Goal: Information Seeking & Learning: Check status

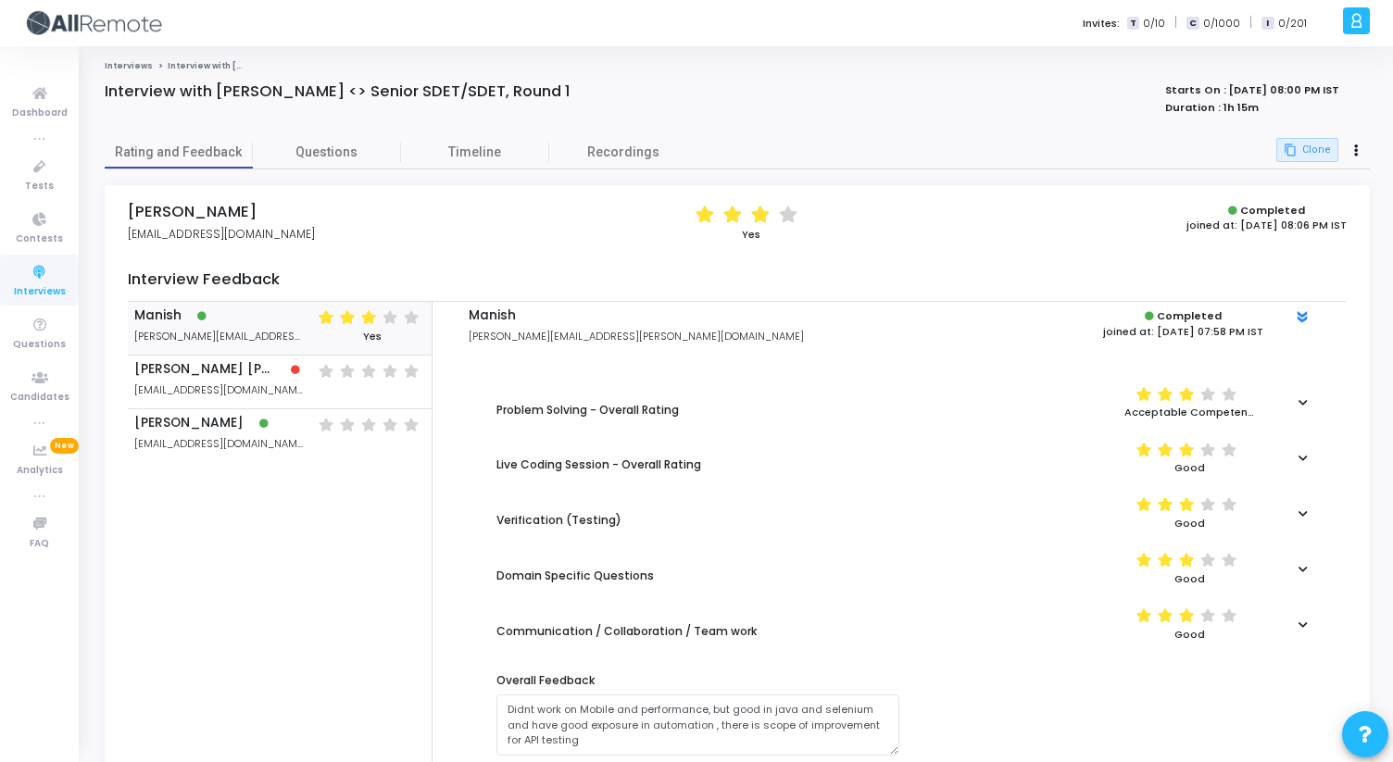
click at [126, 65] on link "Interviews" at bounding box center [129, 65] width 48 height 11
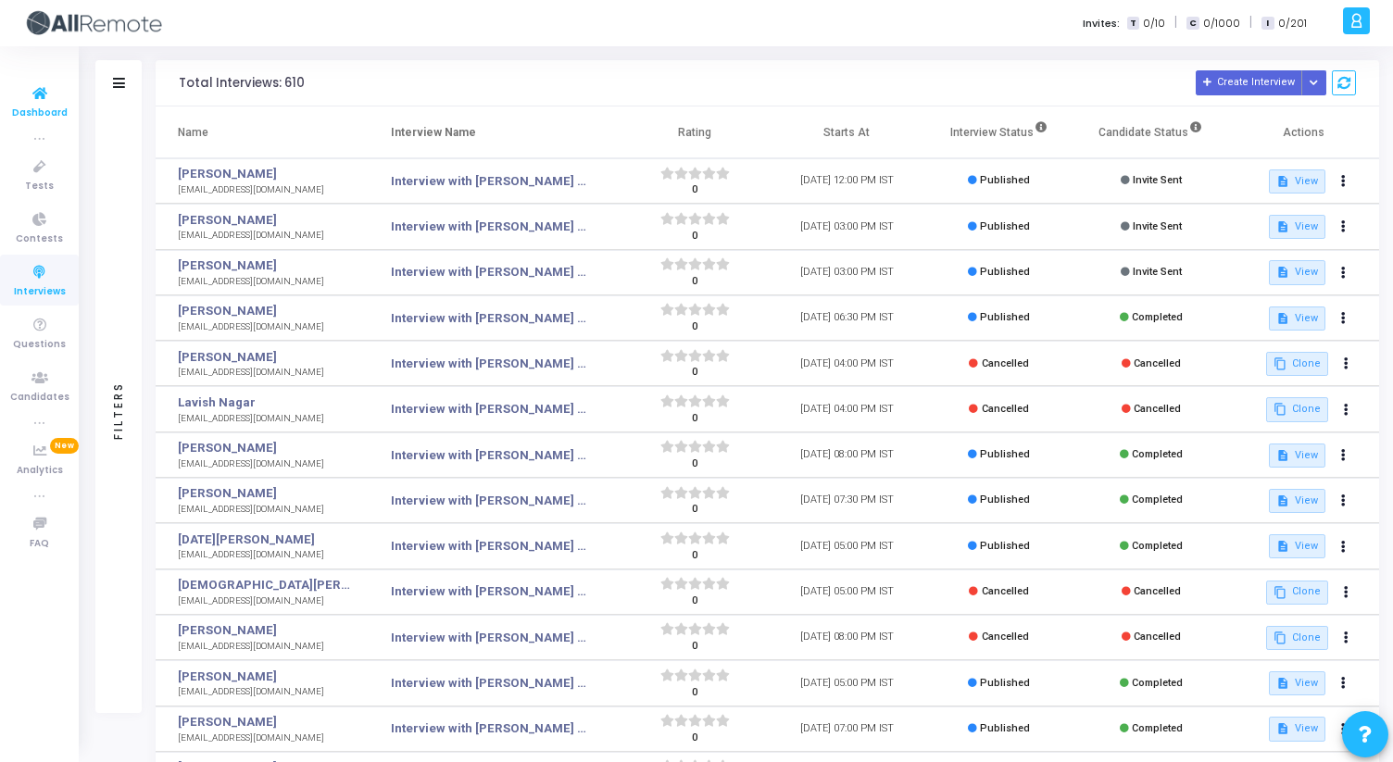
click at [38, 109] on span "Dashboard" at bounding box center [40, 114] width 56 height 16
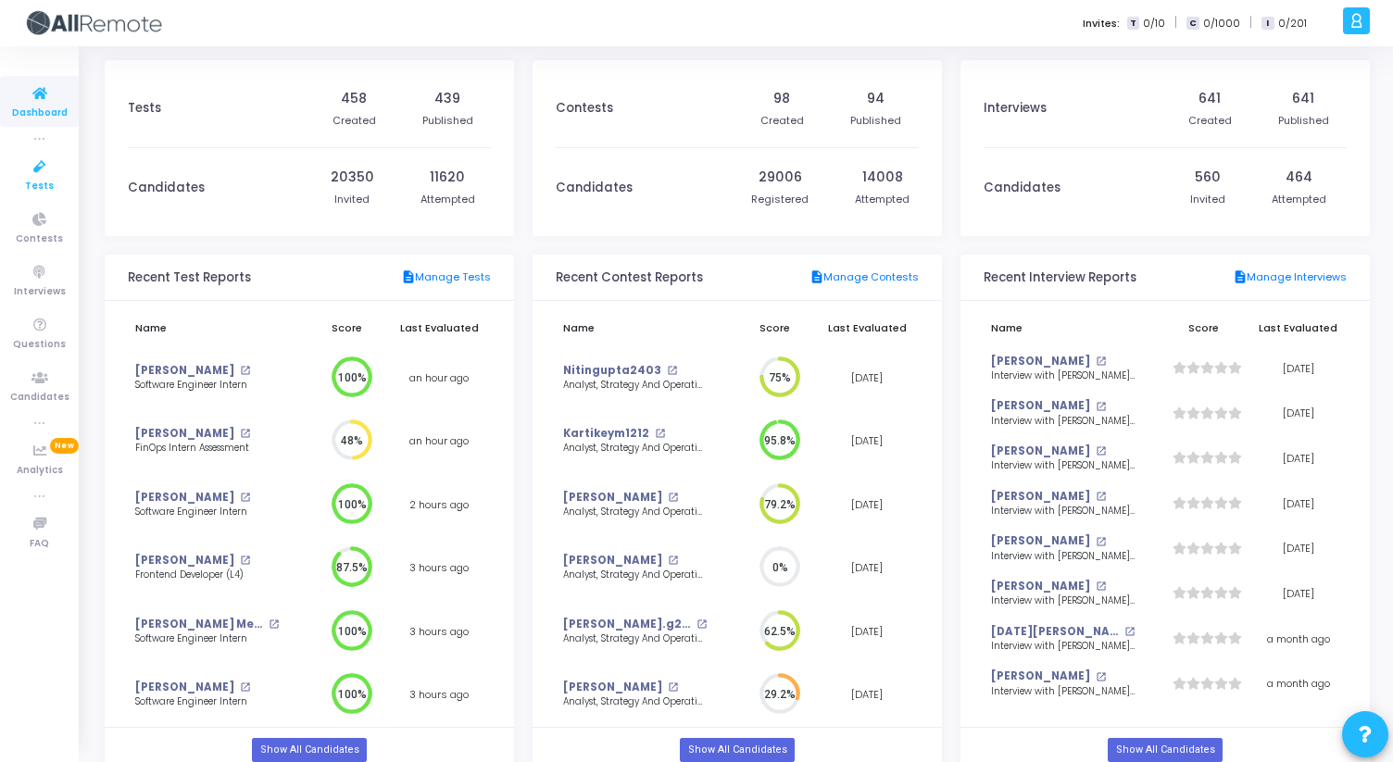
click at [36, 179] on span "Tests" at bounding box center [39, 187] width 29 height 16
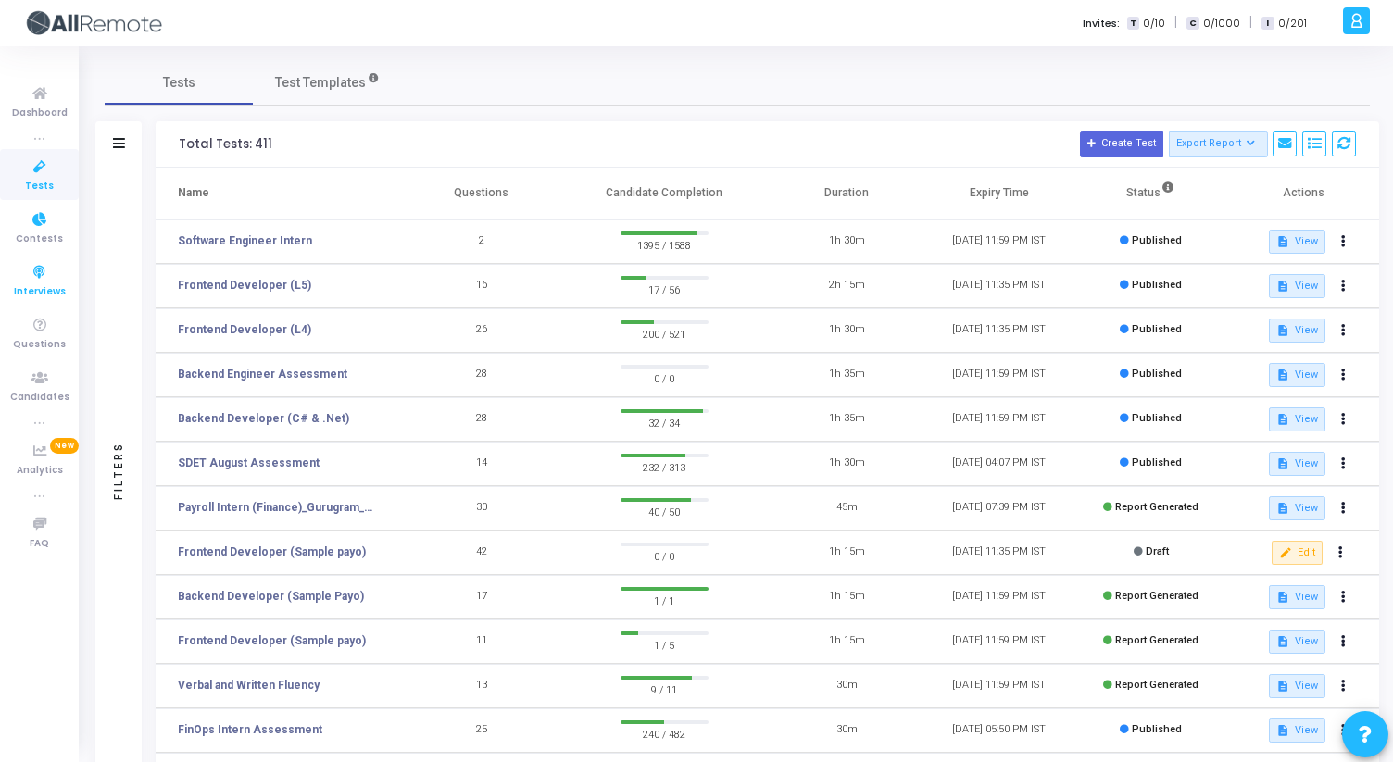
click at [35, 287] on span "Interviews" at bounding box center [40, 292] width 52 height 16
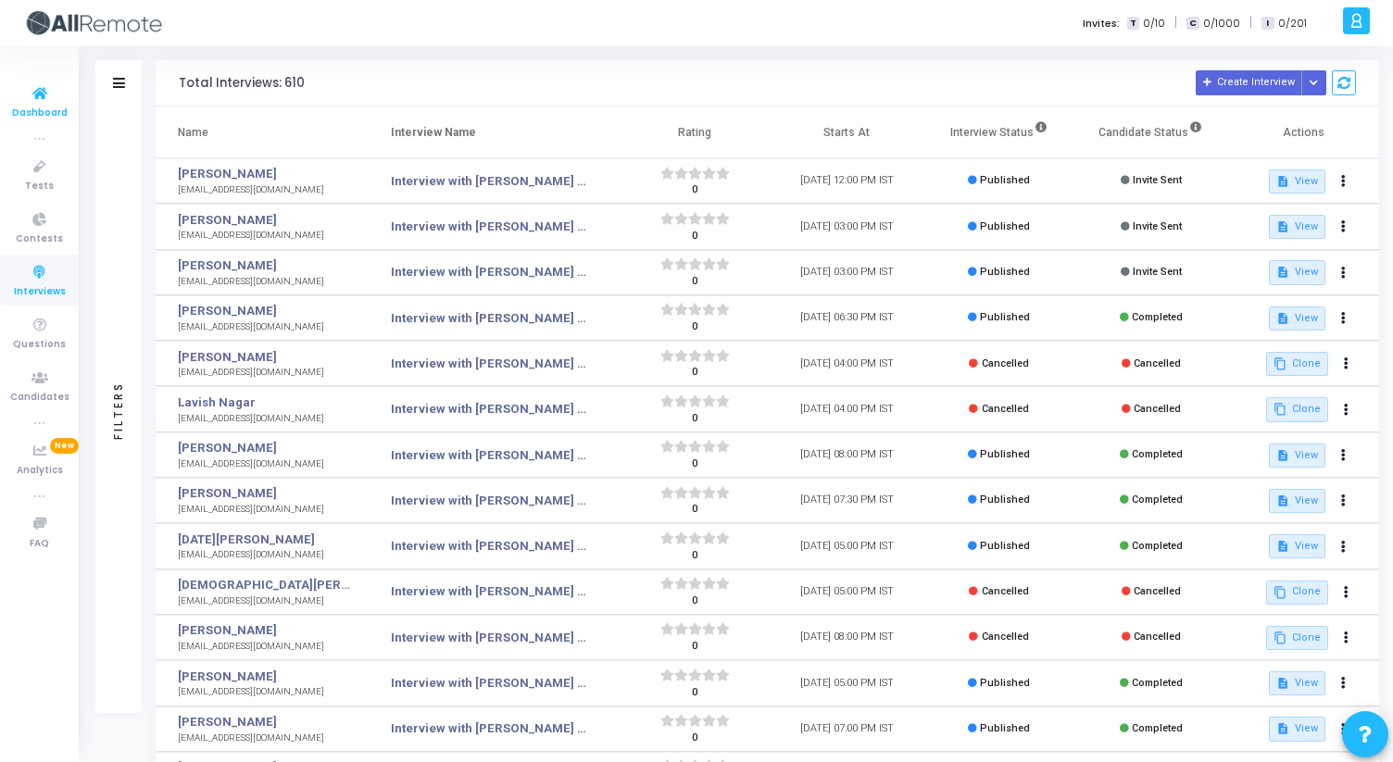
click at [39, 81] on link "Dashboard" at bounding box center [39, 101] width 79 height 51
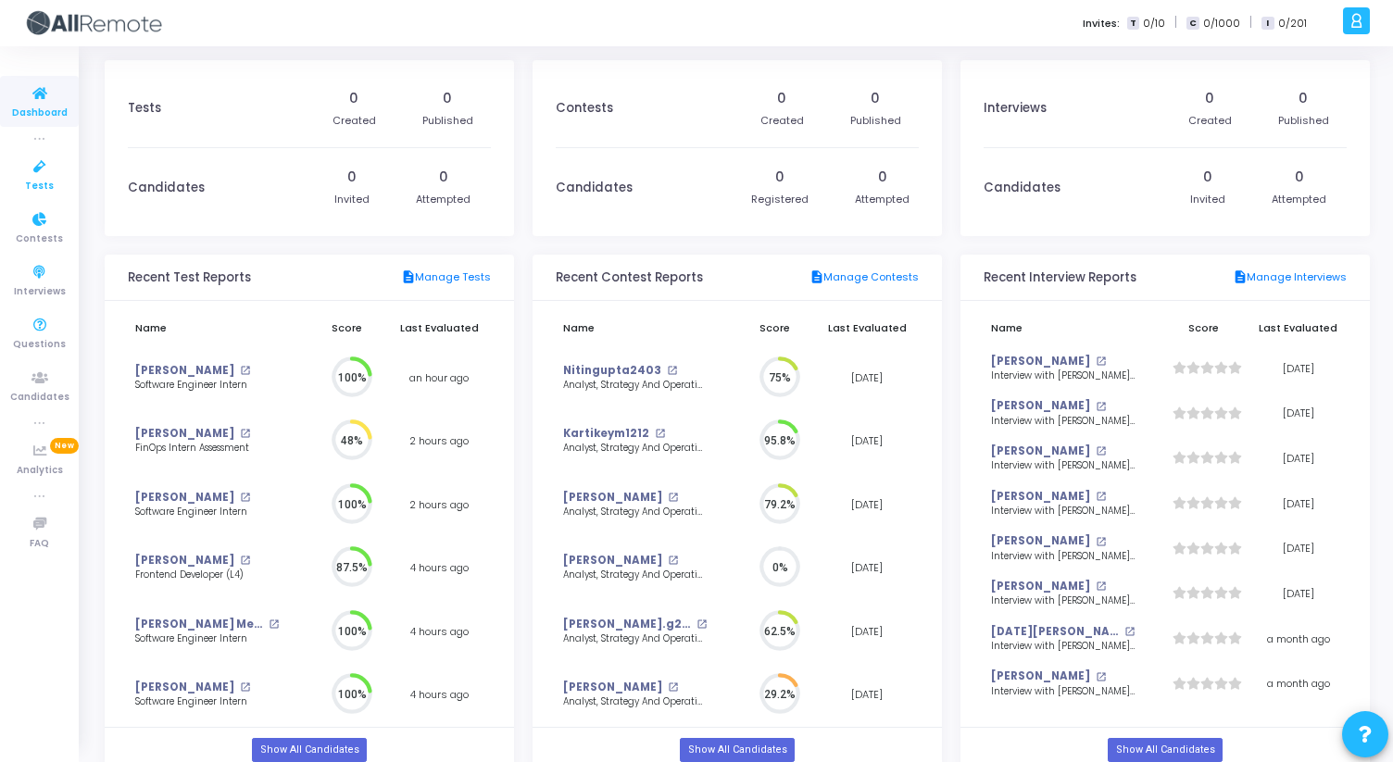
scroll to position [41, 19]
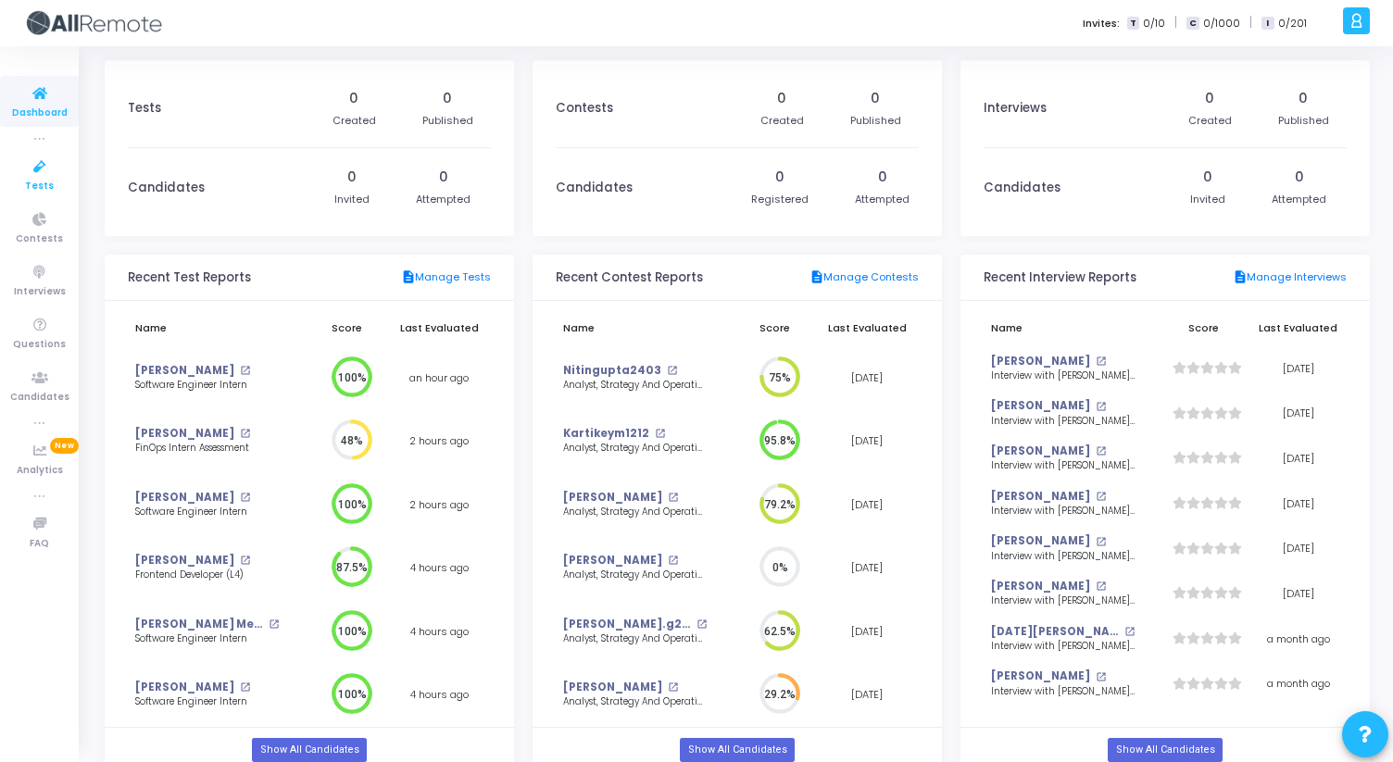
click at [34, 179] on span "Tests" at bounding box center [39, 187] width 29 height 16
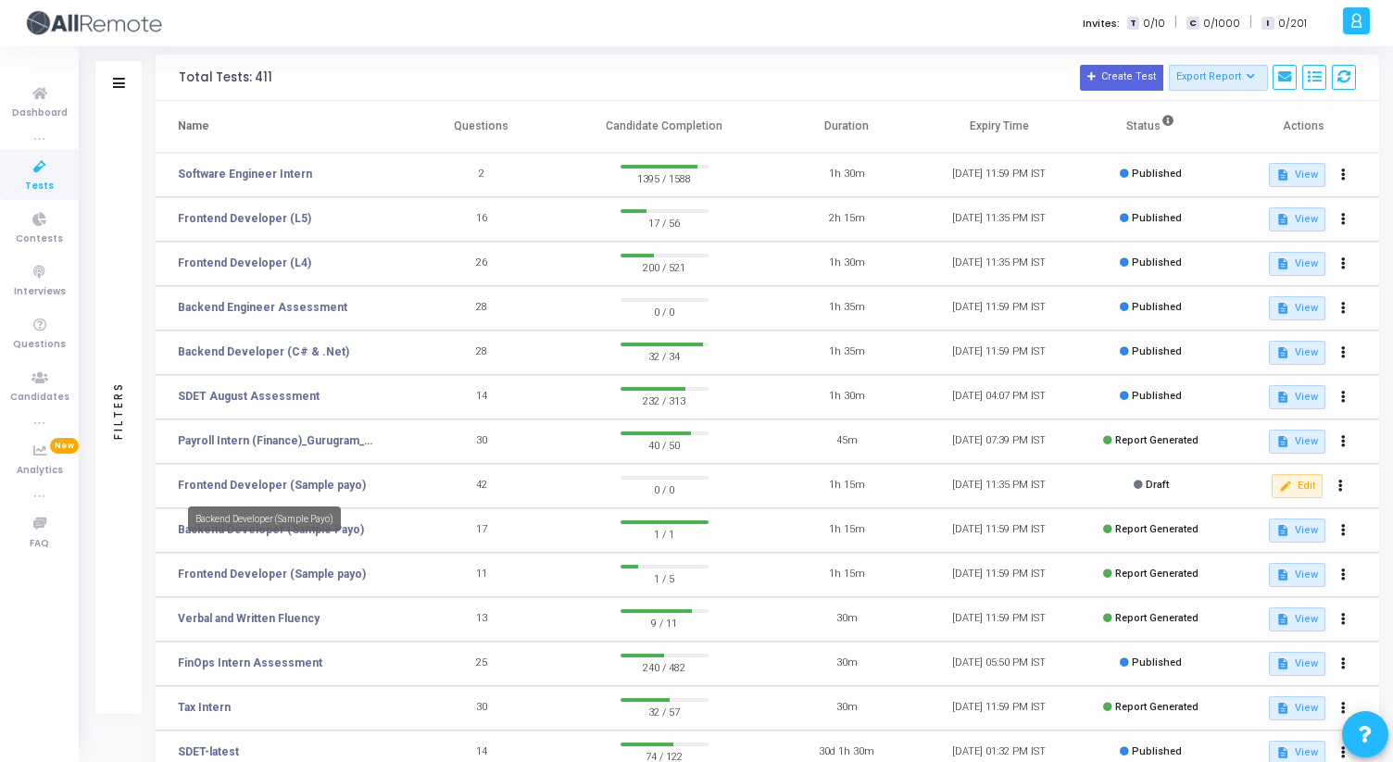
scroll to position [24, 0]
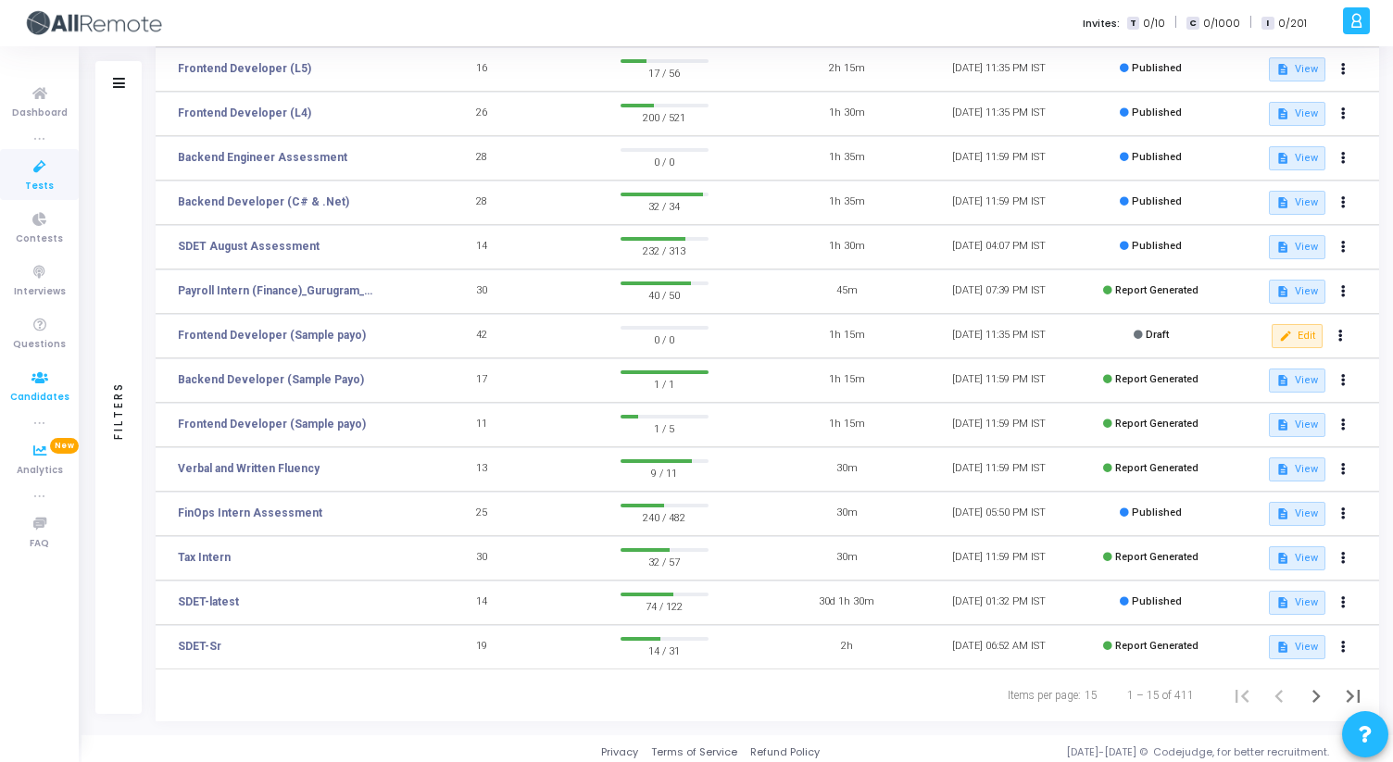
click at [38, 373] on icon at bounding box center [39, 378] width 39 height 23
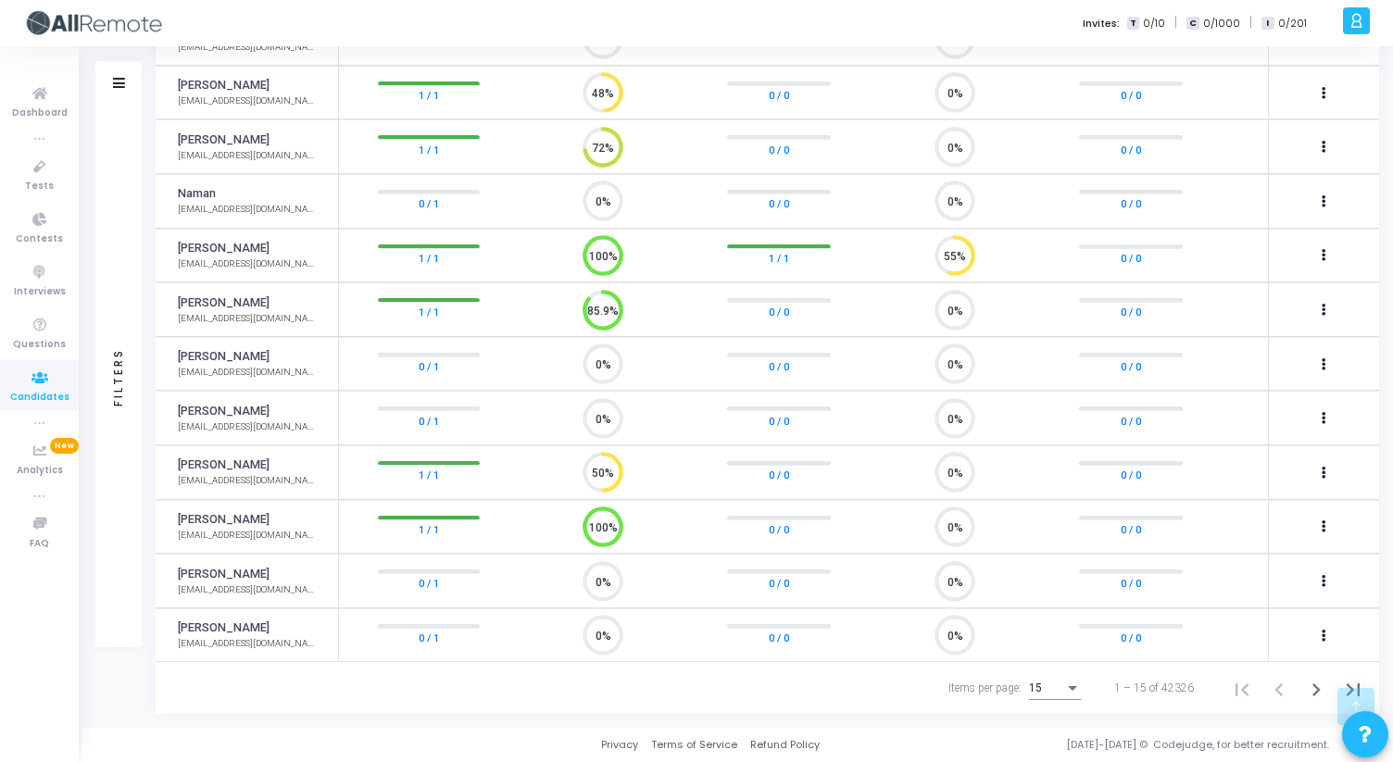
click at [1077, 692] on div "Items per page:" at bounding box center [1072, 688] width 17 height 15
click at [1065, 678] on span "50" at bounding box center [1057, 678] width 52 height 33
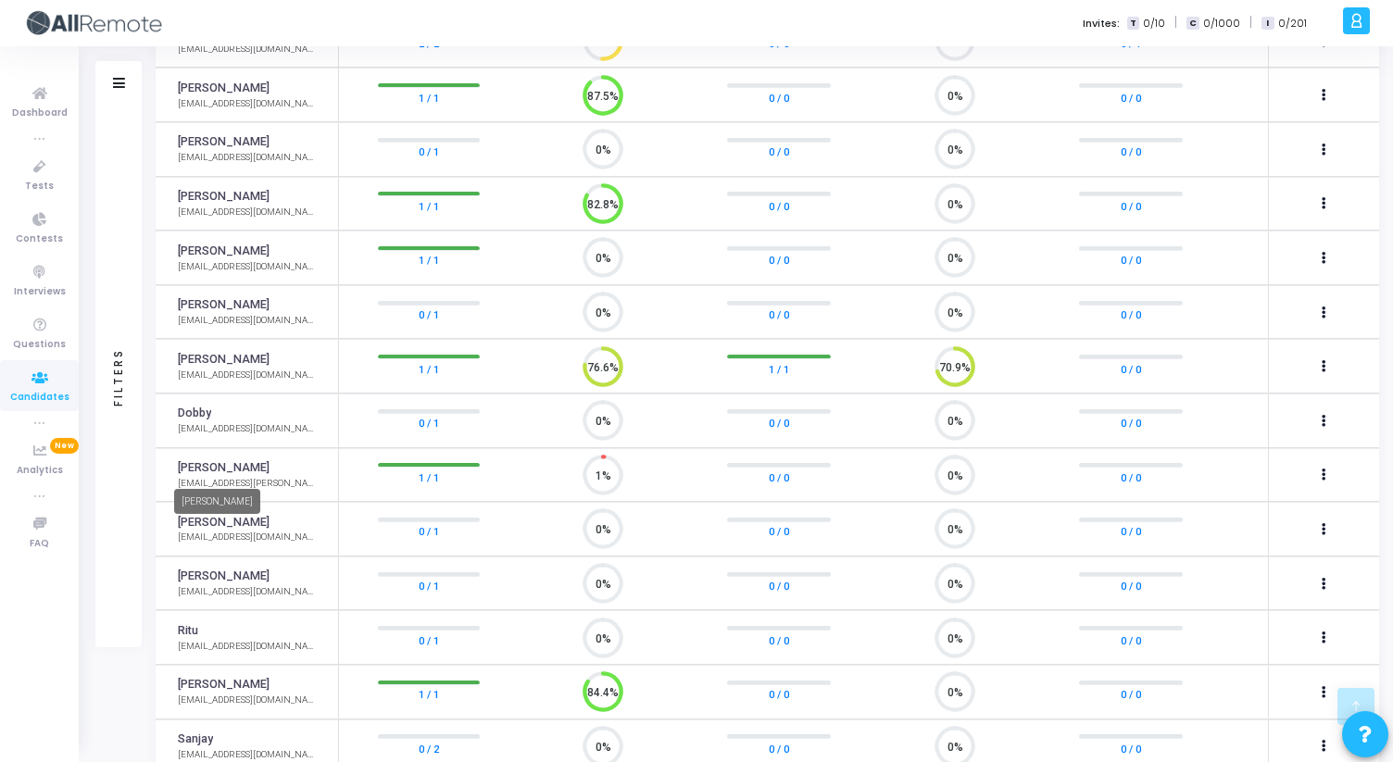
click at [201, 467] on link "[PERSON_NAME]" at bounding box center [224, 468] width 92 height 18
click at [231, 481] on div "[EMAIL_ADDRESS][PERSON_NAME][DOMAIN_NAME]" at bounding box center [249, 484] width 142 height 14
click at [433, 474] on link "1 / 1" at bounding box center [429, 477] width 20 height 19
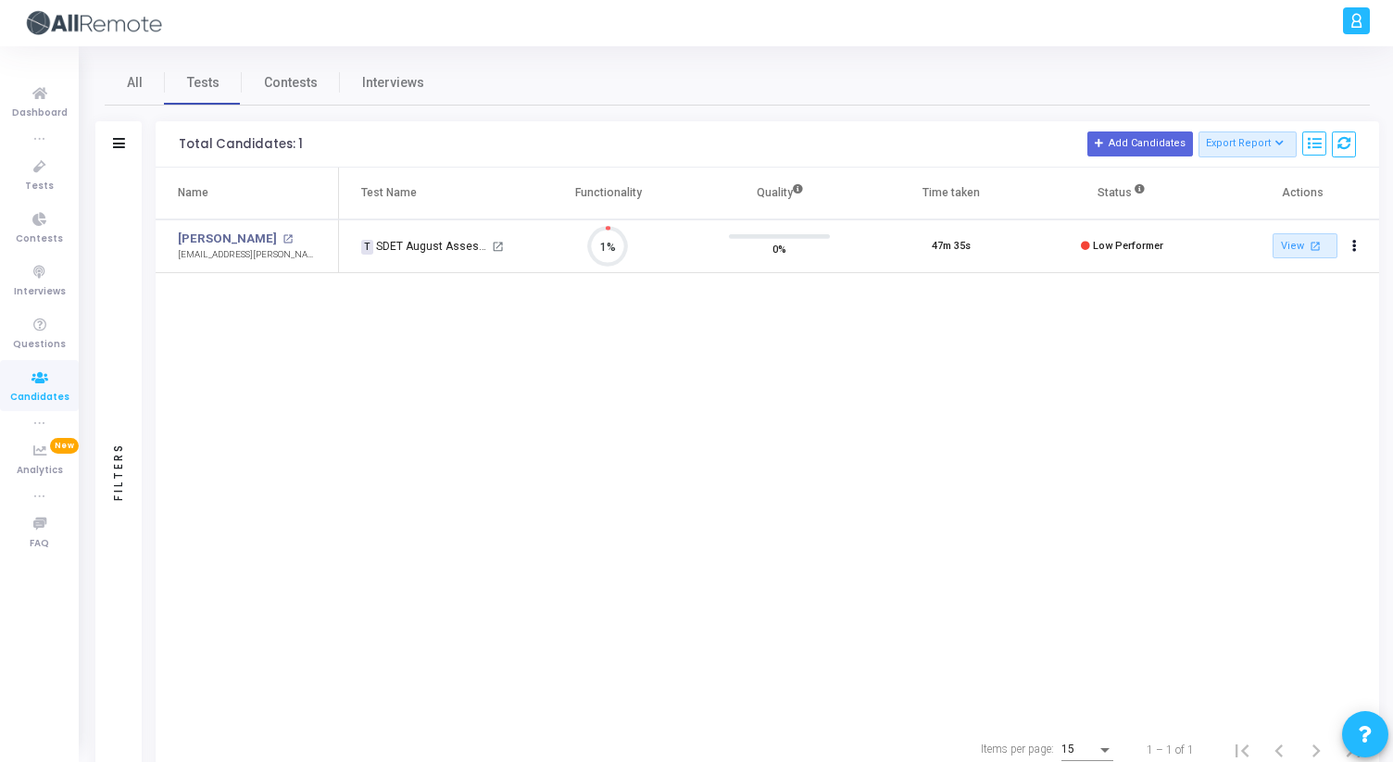
scroll to position [39, 47]
click at [210, 240] on link "[PERSON_NAME]" at bounding box center [227, 239] width 99 height 19
click at [412, 249] on div "T SDET August Assessment" at bounding box center [425, 246] width 128 height 17
click at [145, 93] on link "All" at bounding box center [135, 82] width 60 height 44
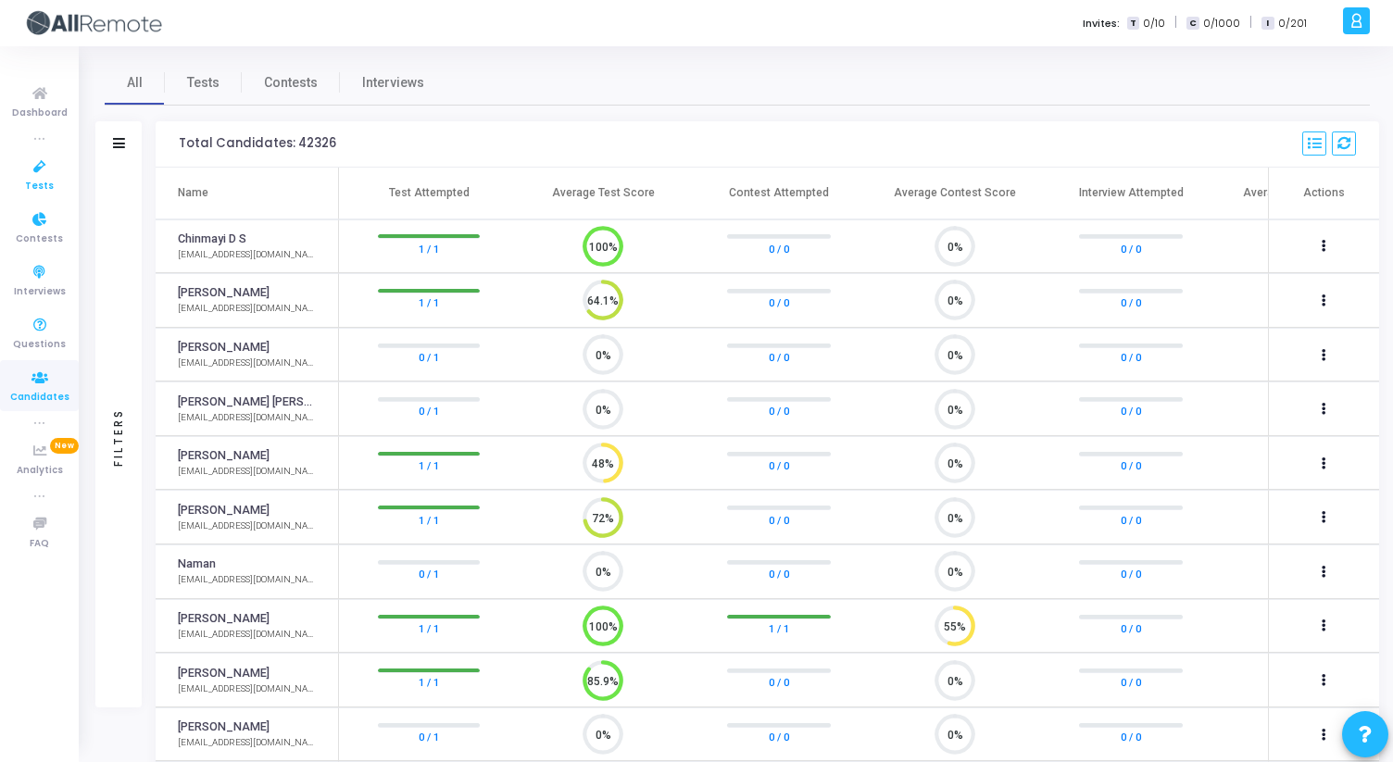
click at [36, 180] on span "Tests" at bounding box center [39, 187] width 29 height 16
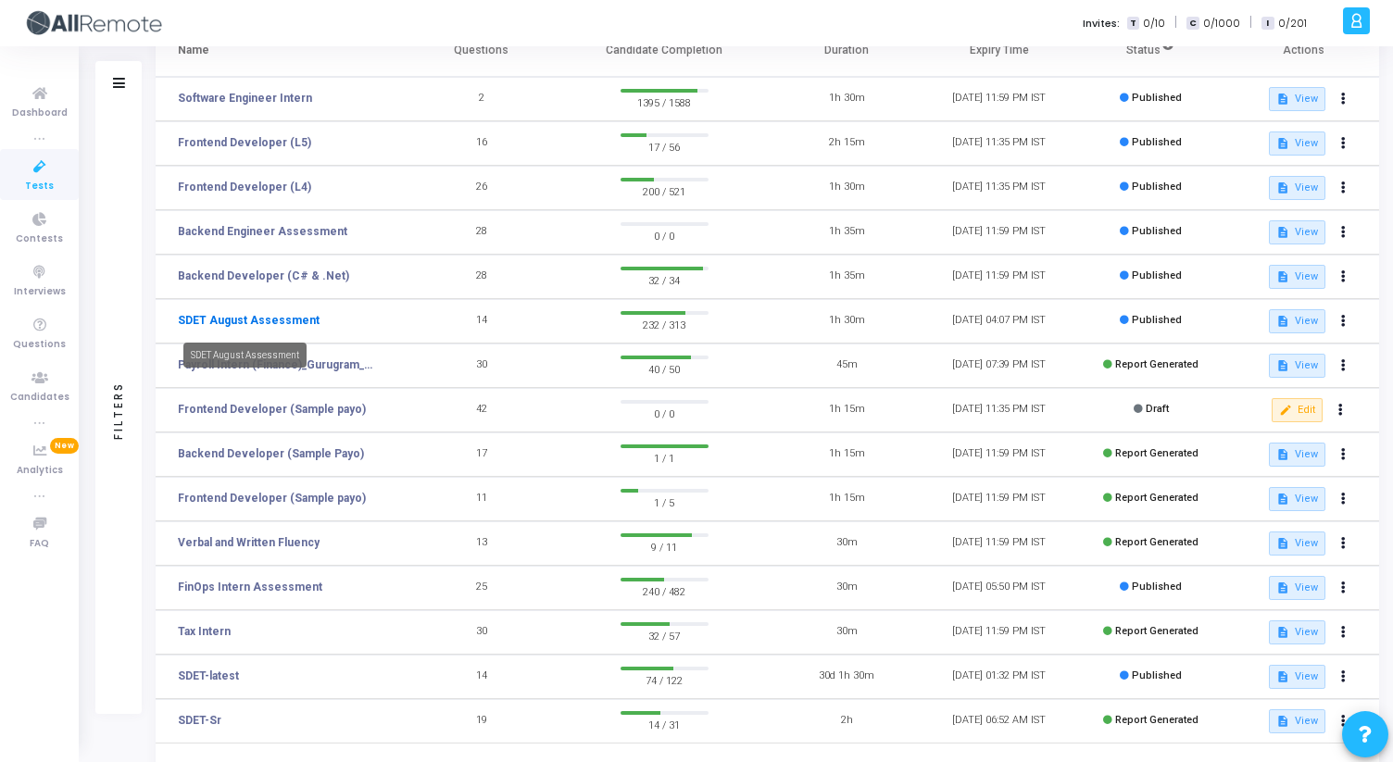
click at [247, 324] on link "SDET August Assessment" at bounding box center [249, 320] width 142 height 17
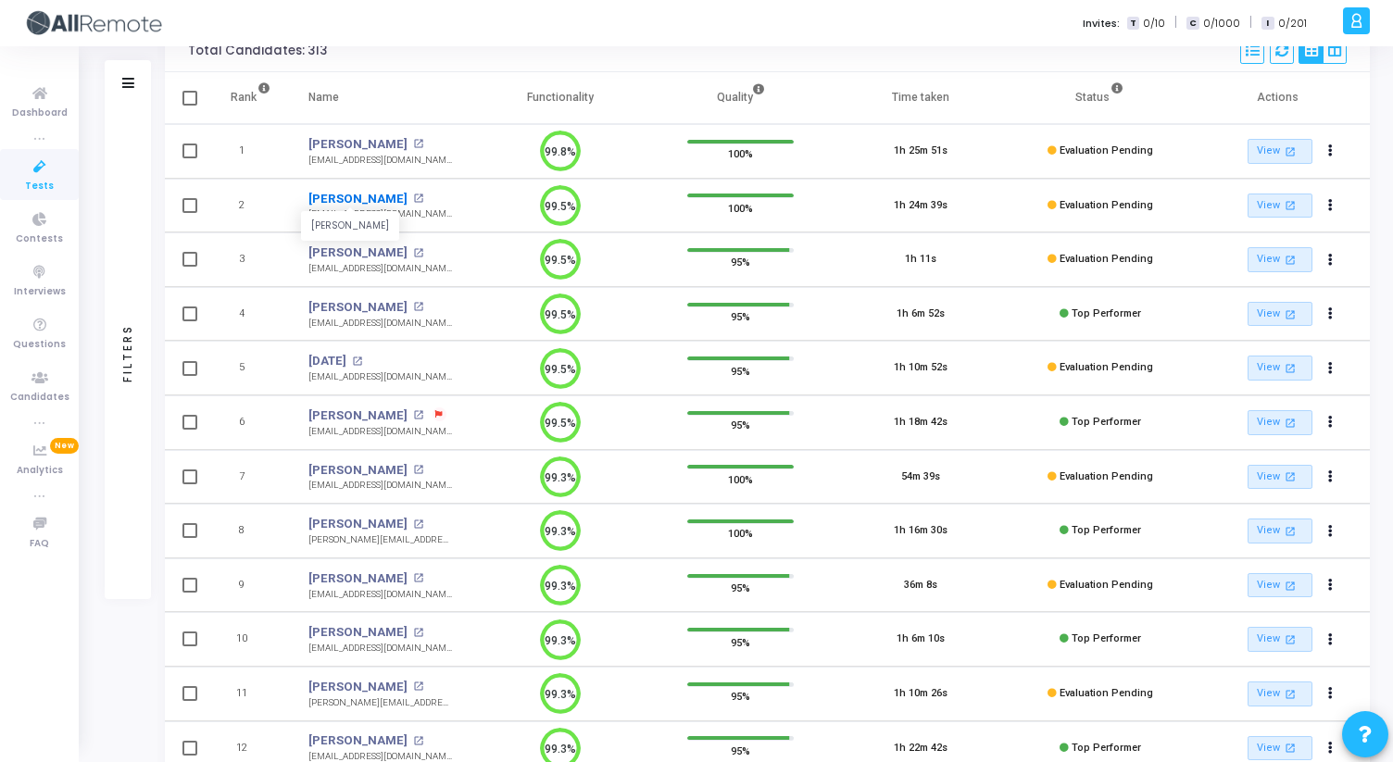
click at [332, 194] on link "[PERSON_NAME]" at bounding box center [357, 199] width 99 height 19
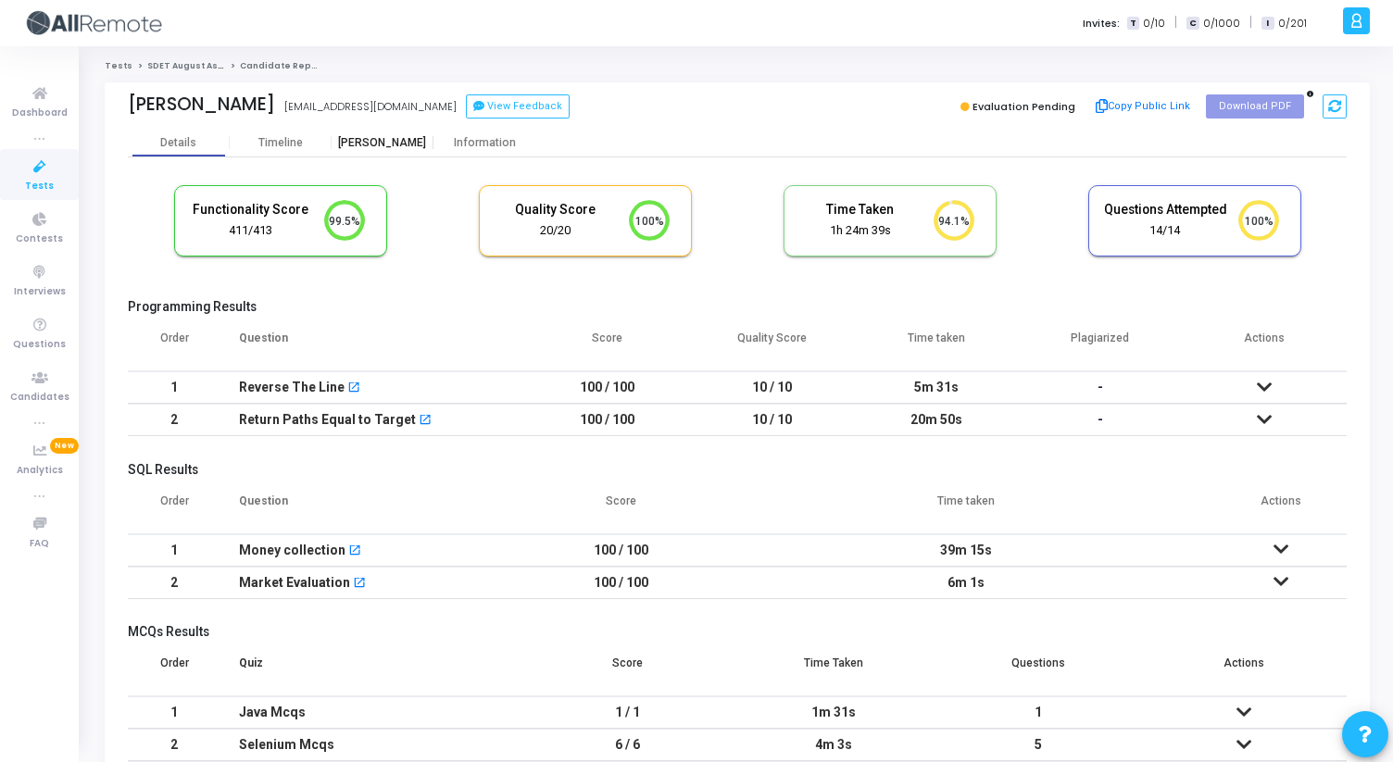
click at [391, 149] on div "[PERSON_NAME]" at bounding box center [382, 143] width 102 height 28
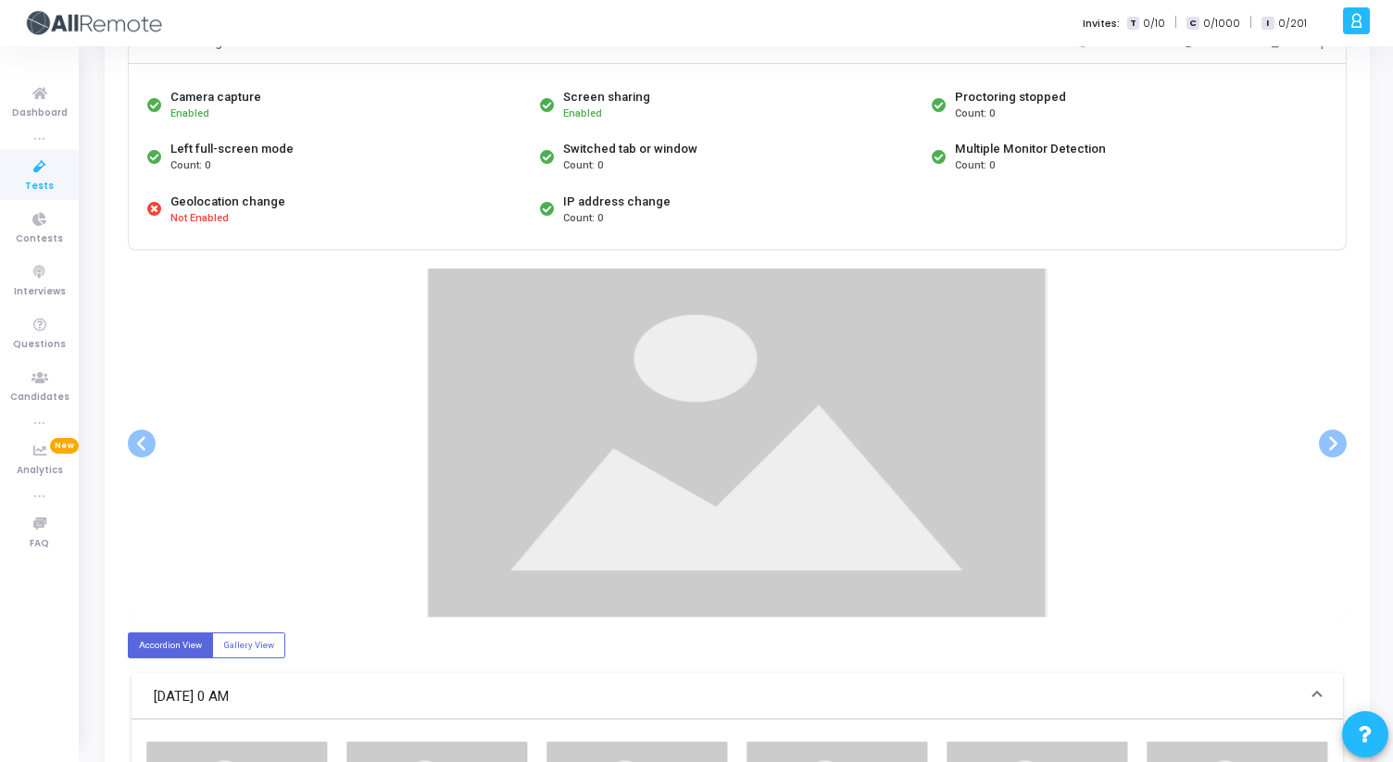
click at [704, 432] on img at bounding box center [737, 443] width 620 height 349
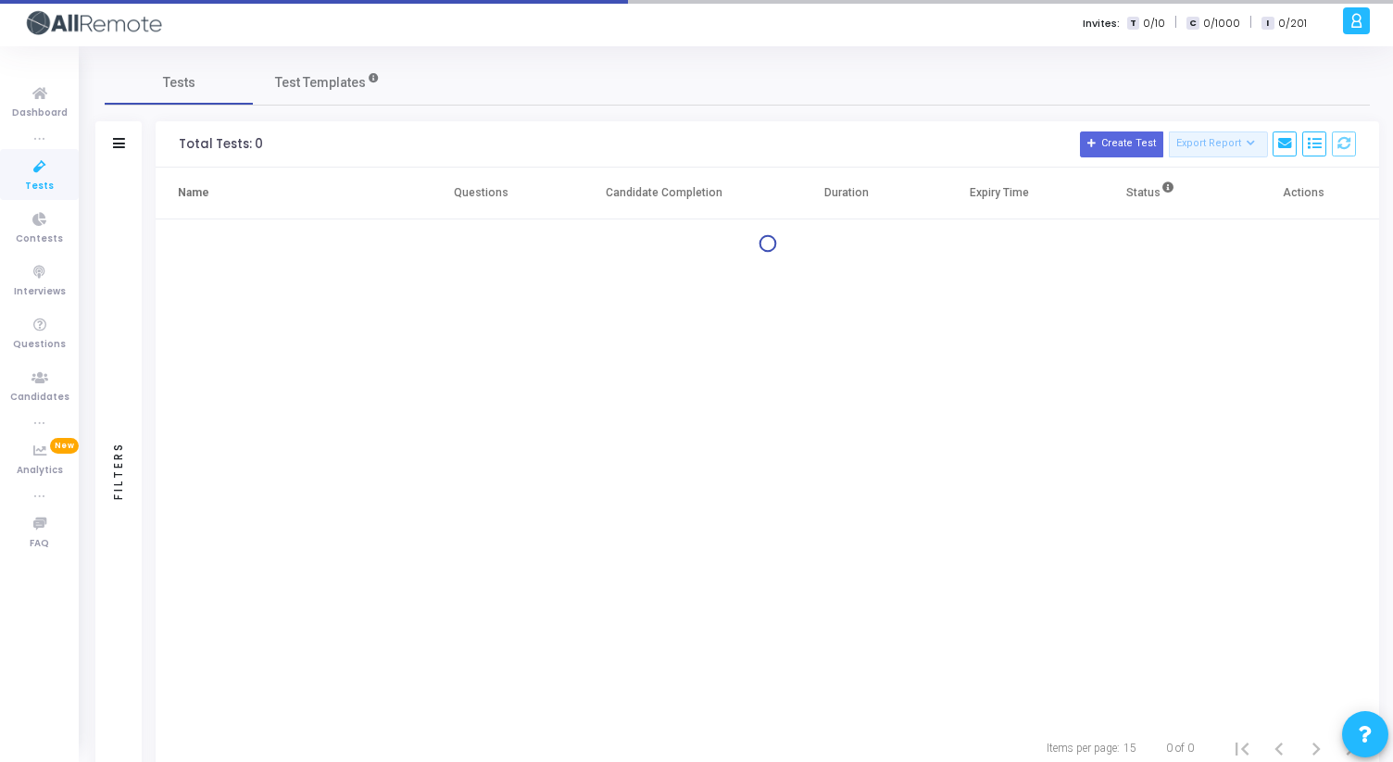
scroll to position [59, 0]
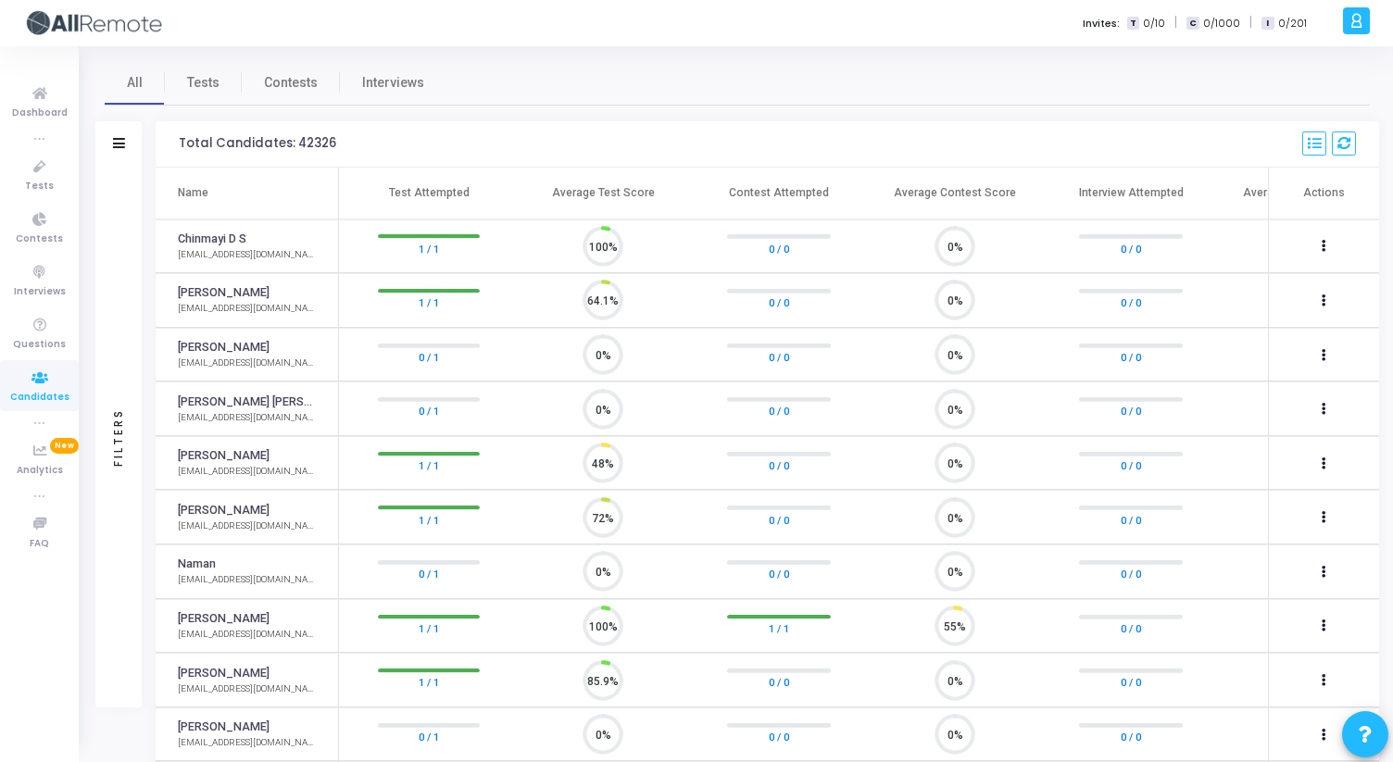
scroll to position [39, 47]
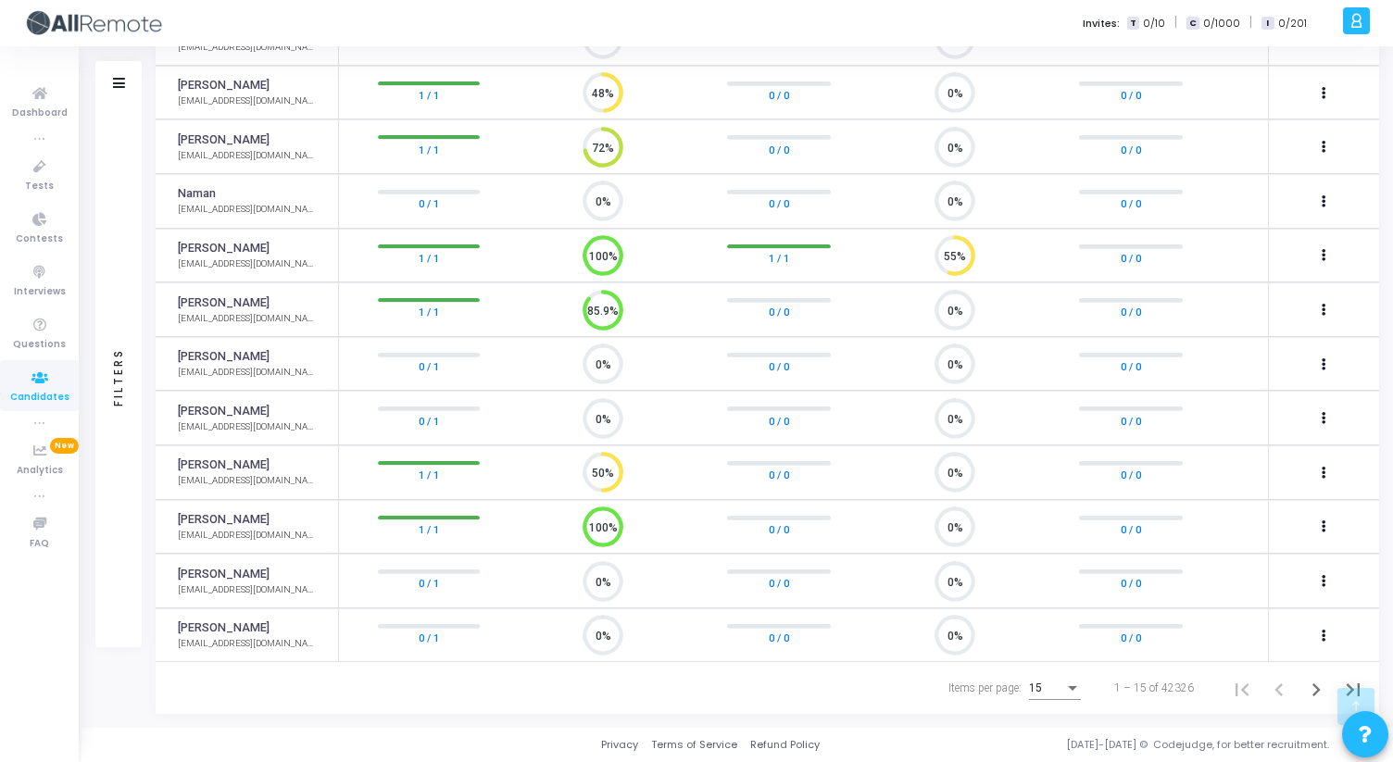
click at [40, 380] on icon at bounding box center [39, 378] width 39 height 23
click at [1048, 686] on div "15" at bounding box center [1046, 688] width 35 height 13
click at [1044, 679] on span "50" at bounding box center [1057, 678] width 52 height 33
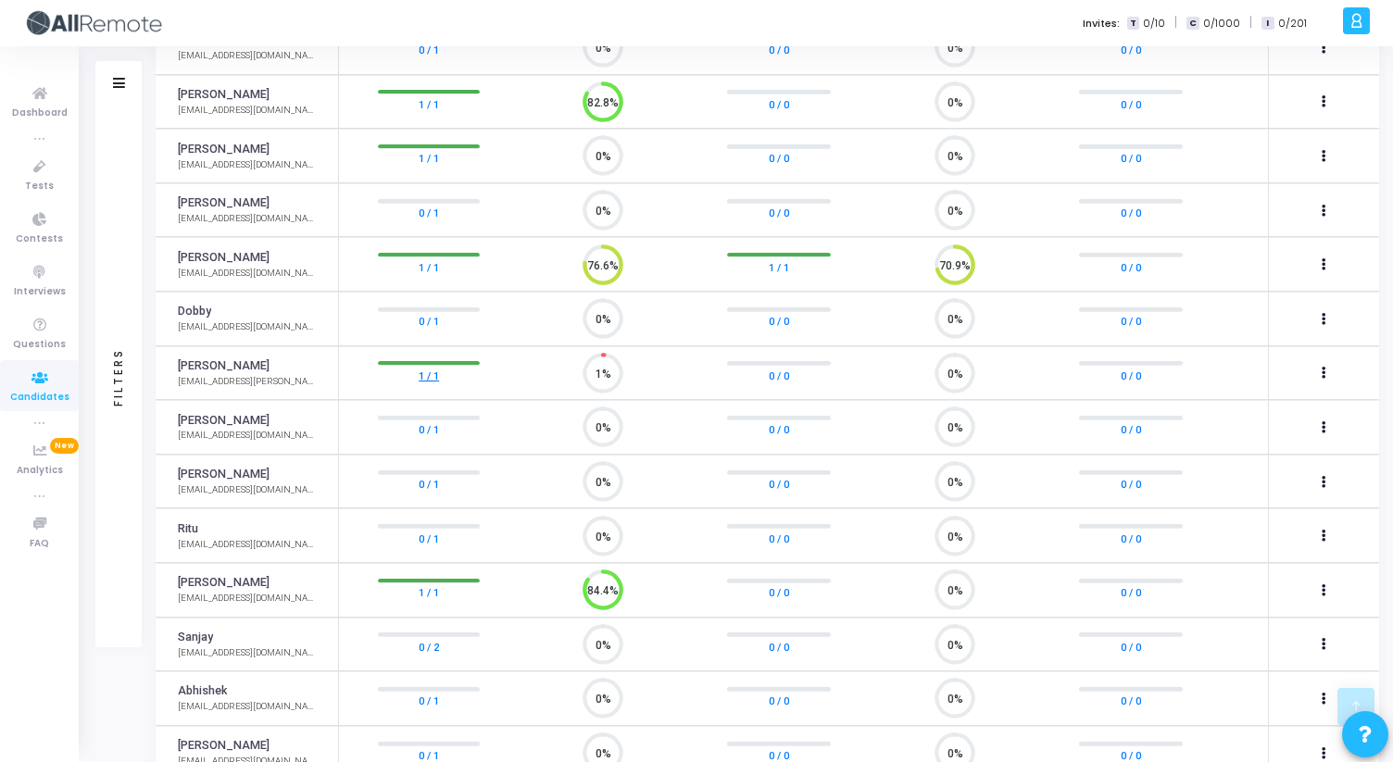
click at [424, 381] on link "1 / 1" at bounding box center [429, 375] width 20 height 19
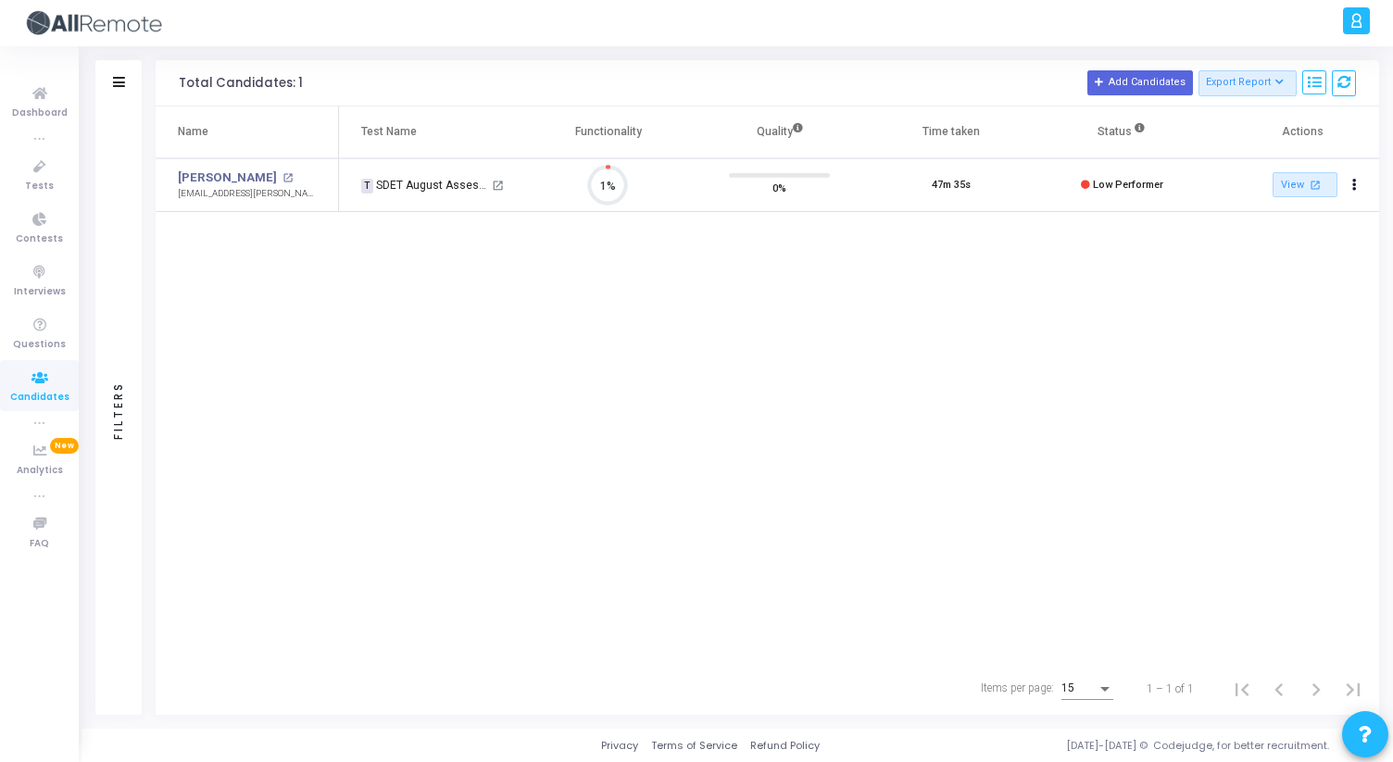
scroll to position [39, 47]
click at [203, 183] on link "[PERSON_NAME]" at bounding box center [227, 178] width 99 height 19
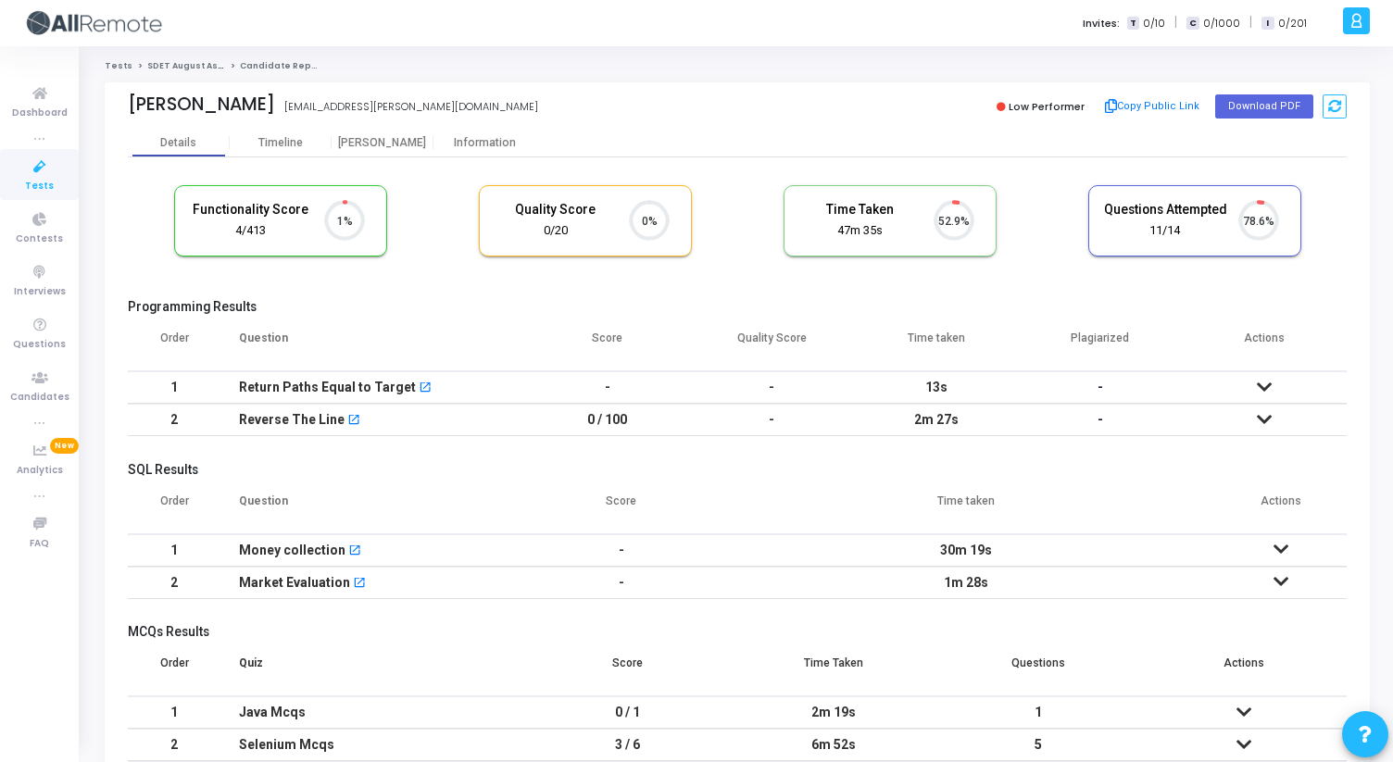
scroll to position [8, 8]
